Goal: Task Accomplishment & Management: Use online tool/utility

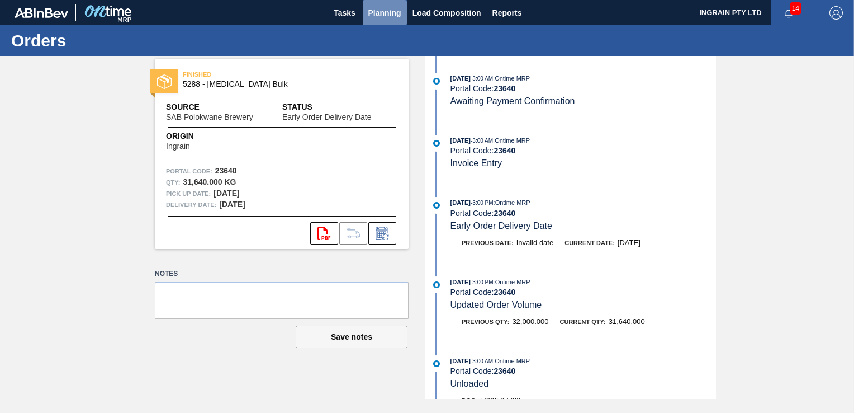
click at [380, 12] on span "Planning" at bounding box center [385, 12] width 33 height 13
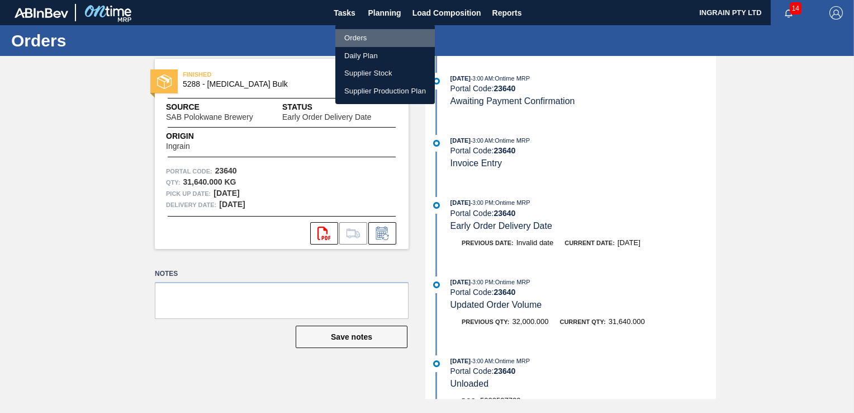
click at [356, 36] on li "Orders" at bounding box center [386, 38] width 100 height 18
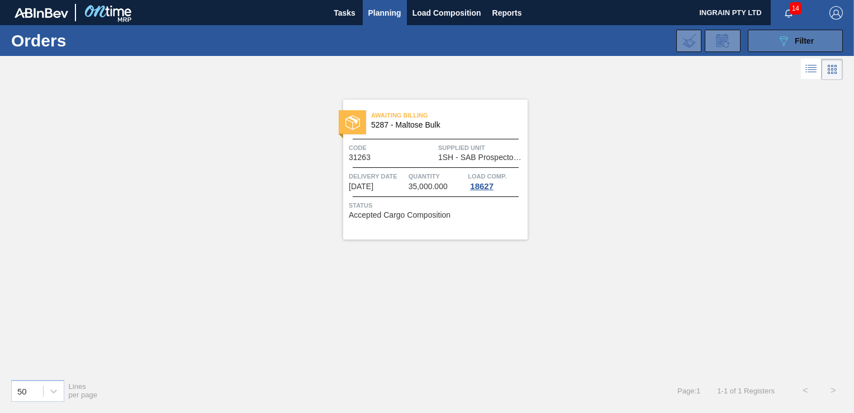
click at [799, 36] on span "Filter" at bounding box center [804, 40] width 19 height 9
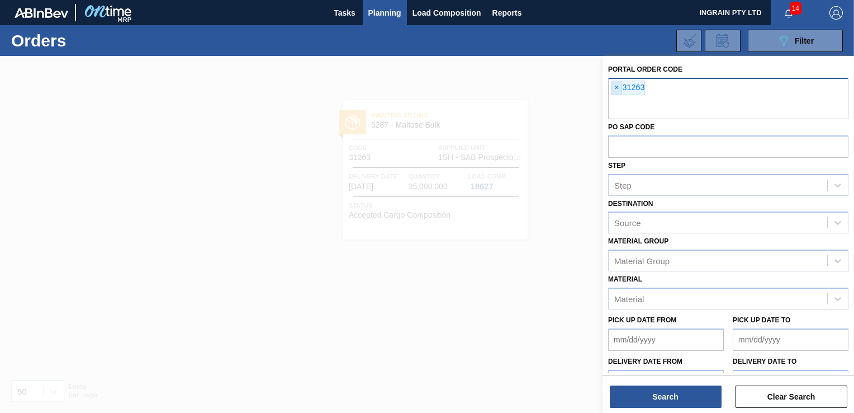
click at [615, 85] on span "×" at bounding box center [617, 87] width 11 height 13
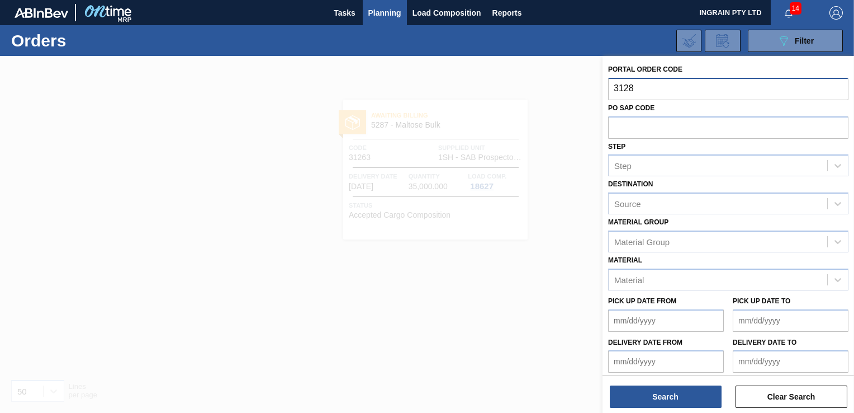
type input "31282"
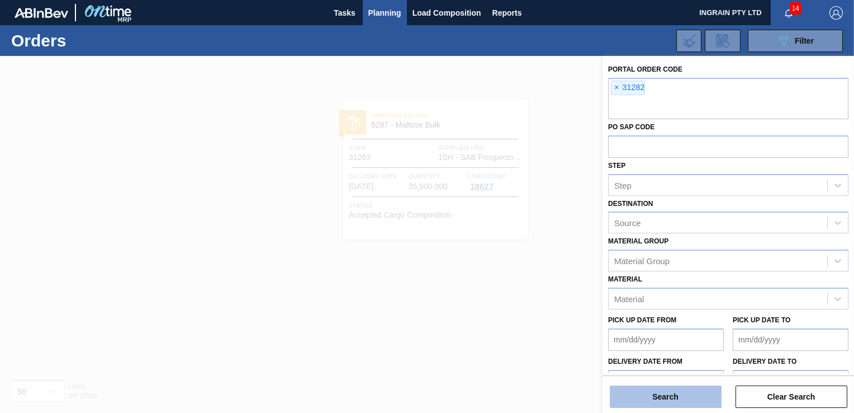
click at [643, 396] on button "Search" at bounding box center [666, 396] width 112 height 22
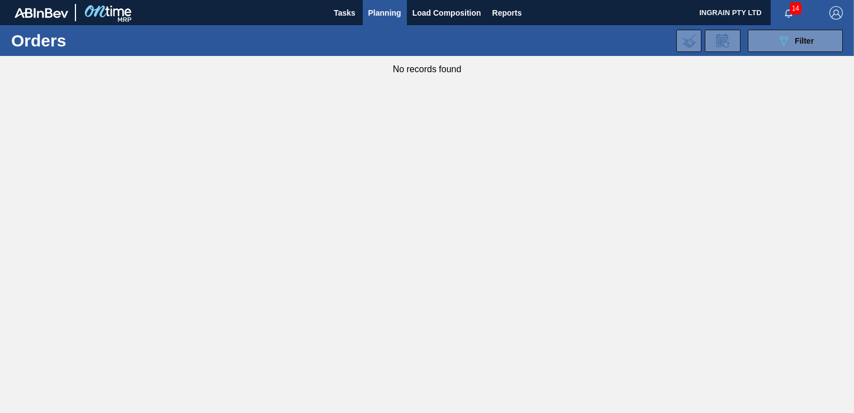
click at [385, 3] on button "Planning" at bounding box center [385, 12] width 44 height 25
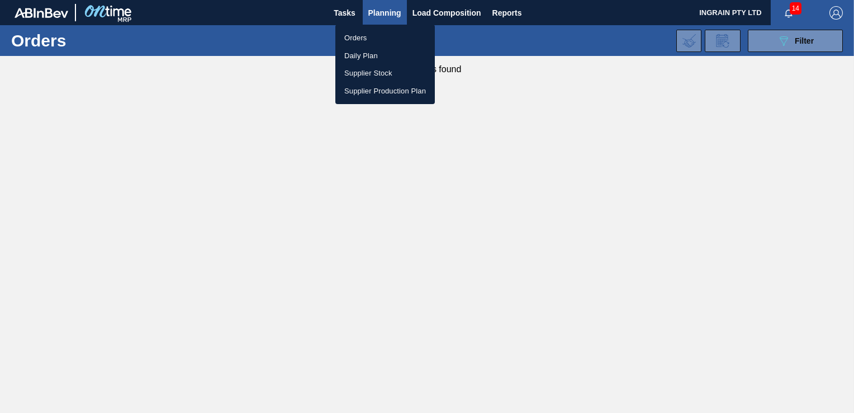
click at [352, 37] on li "Orders" at bounding box center [386, 38] width 100 height 18
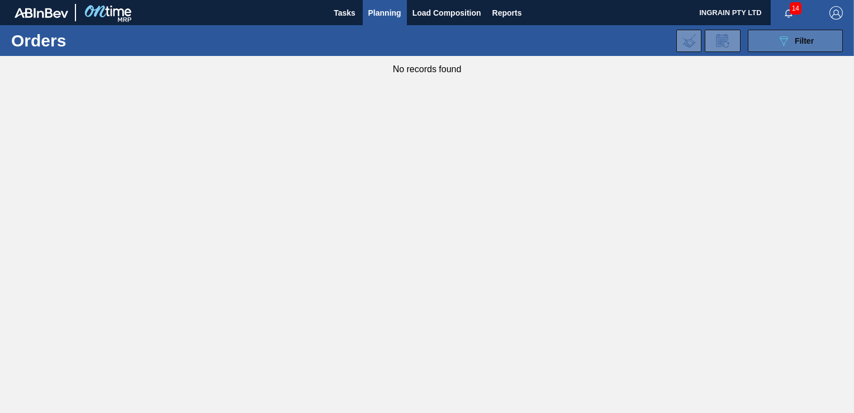
click at [778, 36] on icon "089F7B8B-B2A5-4AFE-B5C0-19BA573D28AC" at bounding box center [783, 40] width 13 height 13
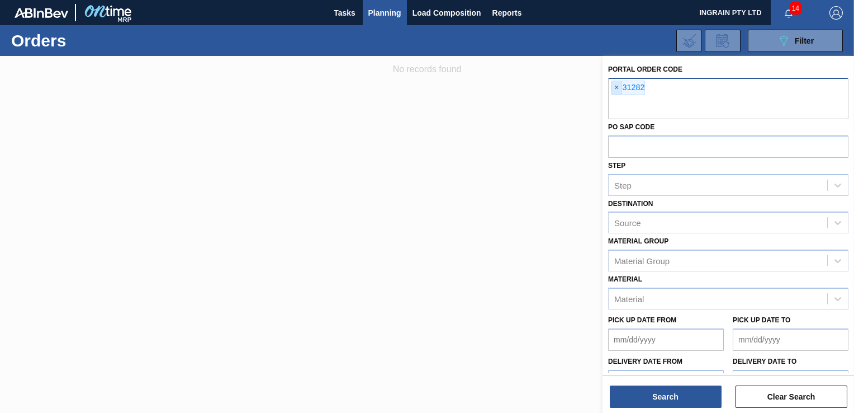
click at [613, 88] on span "×" at bounding box center [617, 87] width 11 height 13
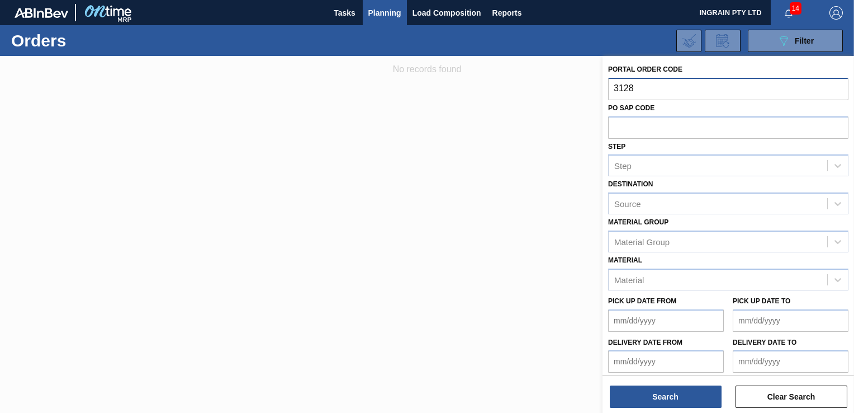
type input "31283"
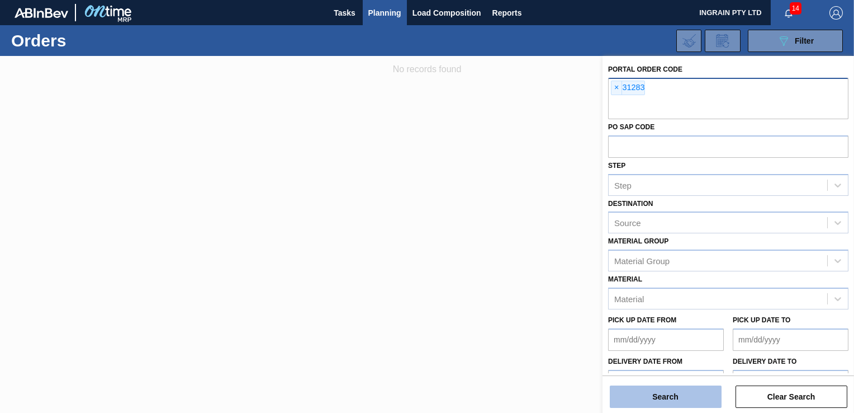
click at [656, 397] on button "Search" at bounding box center [666, 396] width 112 height 22
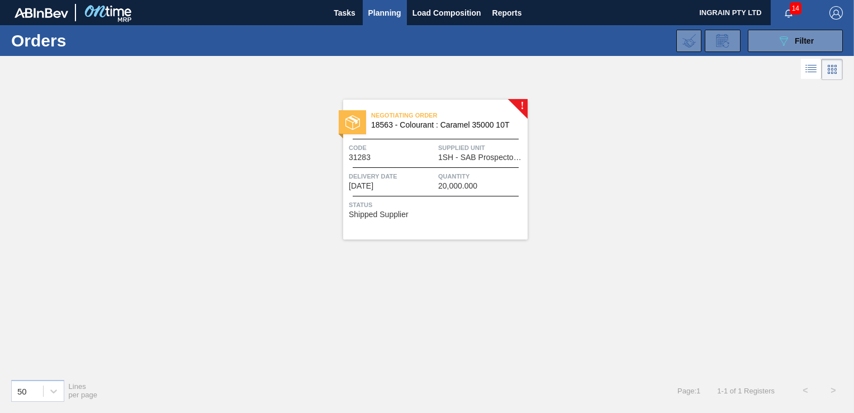
click at [503, 148] on span "Supplied Unit" at bounding box center [481, 147] width 87 height 11
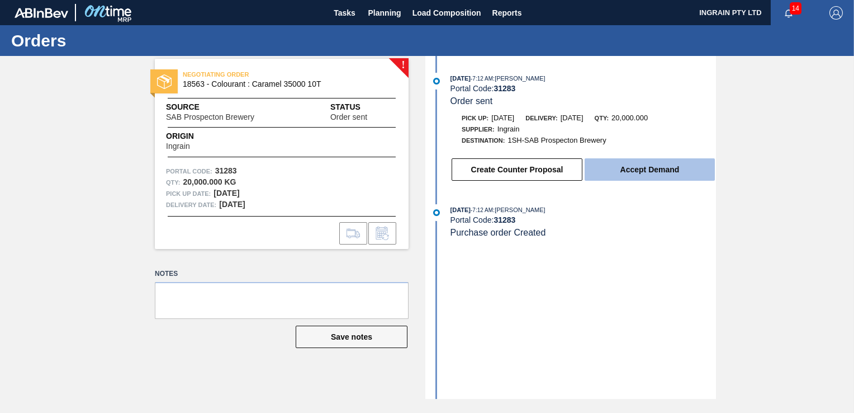
click at [658, 174] on button "Accept Demand" at bounding box center [650, 169] width 130 height 22
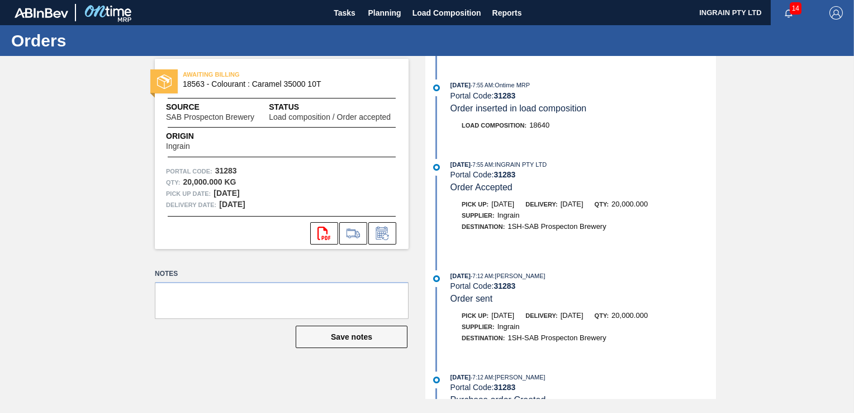
scroll to position [195, 0]
